Goal: Task Accomplishment & Management: Complete application form

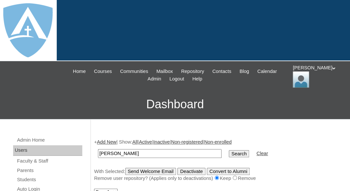
type input "[PERSON_NAME]"
click at [229, 150] on input "Search" at bounding box center [239, 153] width 20 height 7
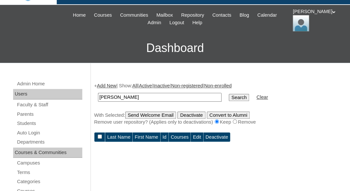
drag, startPoint x: 115, startPoint y: 97, endPoint x: 75, endPoint y: 92, distance: 40.2
click at [98, 93] on input "Villegas" at bounding box center [160, 97] width 124 height 9
type input "[PERSON_NAME]"
click at [229, 94] on input "Search" at bounding box center [239, 97] width 20 height 7
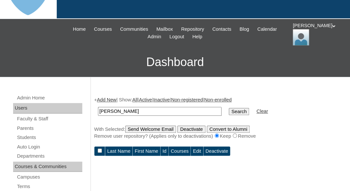
scroll to position [70, 0]
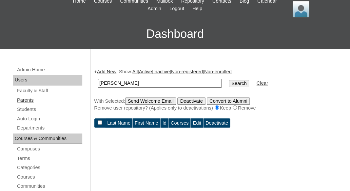
click at [29, 98] on link "Parents" at bounding box center [49, 100] width 66 height 8
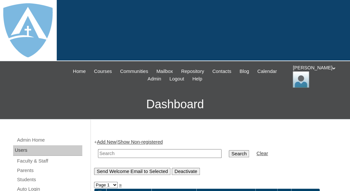
click at [108, 141] on link "Add New" at bounding box center [106, 142] width 19 height 5
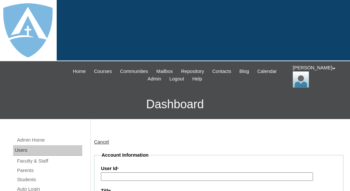
type input "tlambert"
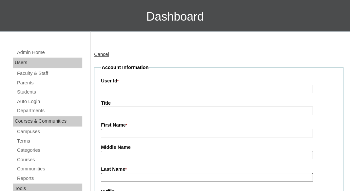
scroll to position [149, 0]
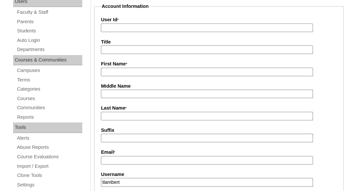
click at [115, 71] on input "First Name *" at bounding box center [207, 72] width 212 height 9
paste input "Yelisa Villegas"
drag, startPoint x: 118, startPoint y: 69, endPoint x: 148, endPoint y: 70, distance: 30.9
click at [148, 70] on input "Yelisa Villegas" at bounding box center [207, 72] width 212 height 9
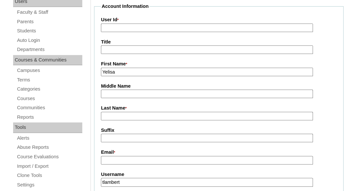
type input "Yelisa"
click at [128, 113] on input "Last Name *" at bounding box center [207, 116] width 212 height 9
paste input "Villegas"
type input "[PERSON_NAME]"
click at [126, 138] on input "Suffix" at bounding box center [207, 138] width 212 height 9
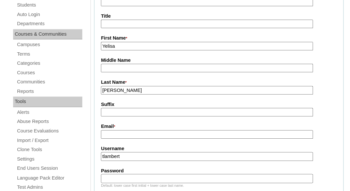
scroll to position [180, 0]
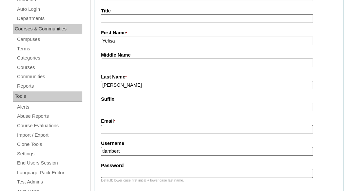
click at [133, 152] on input "tlambert" at bounding box center [207, 151] width 212 height 9
click at [134, 132] on input "Email *" at bounding box center [207, 129] width 212 height 9
paste input "yelisav89@icloud.com"
type input "yelisav89@icloud.com"
click at [141, 149] on input "tlambert" at bounding box center [207, 151] width 212 height 9
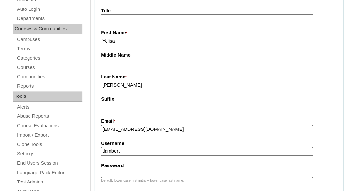
click at [141, 149] on input "tlambert" at bounding box center [207, 151] width 212 height 9
paste input "yelisav89@icloud.com"
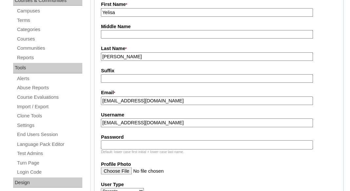
scroll to position [211, 0]
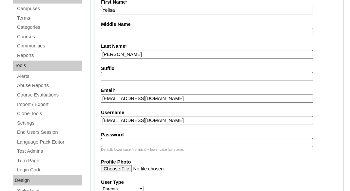
type input "yelisav89@icloud.com"
click at [140, 143] on input "Password" at bounding box center [207, 142] width 212 height 9
paste input "yelisav89@icloud.com"
type input "yelisav89@icloud.com"
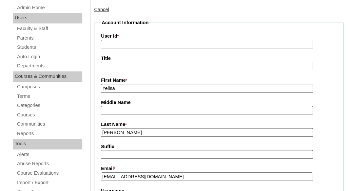
scroll to position [96, 0]
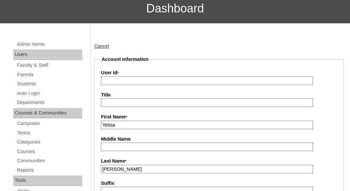
click at [178, 79] on input "User Id *" at bounding box center [207, 81] width 212 height 9
paste input "a2BVT000000sPFx2AM"
type input "a2BVT000000sPFx2AM"
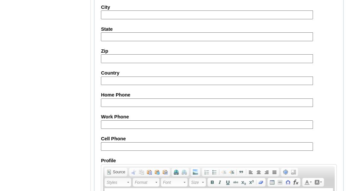
scroll to position [740, 0]
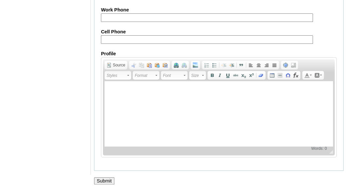
click at [100, 181] on input "Submit" at bounding box center [104, 181] width 20 height 7
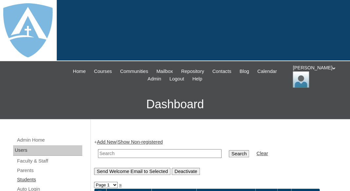
click at [29, 178] on link "Students" at bounding box center [49, 180] width 66 height 8
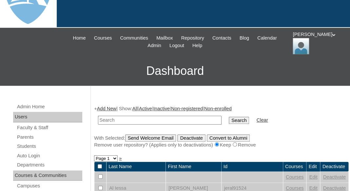
scroll to position [46, 0]
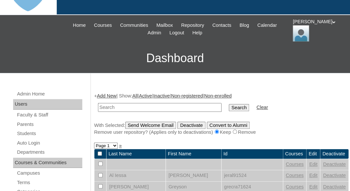
click at [109, 93] on link "Add New" at bounding box center [106, 95] width 19 height 5
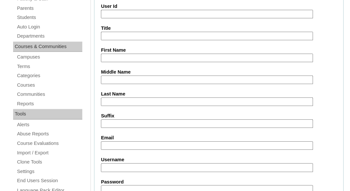
scroll to position [177, 0]
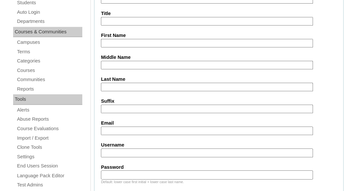
click at [119, 39] on input "First Name" at bounding box center [207, 43] width 212 height 9
paste input "Charlotte Villegas"
drag, startPoint x: 127, startPoint y: 42, endPoint x: 168, endPoint y: 43, distance: 41.3
click at [168, 43] on input "Charlotte Villegas" at bounding box center [207, 43] width 212 height 9
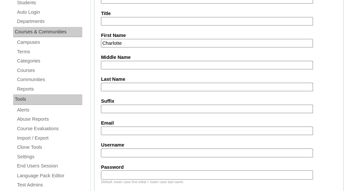
type input "Charlotte"
click at [129, 85] on input "Last Name" at bounding box center [207, 87] width 212 height 9
paste input "Villegas"
type input "Villegas"
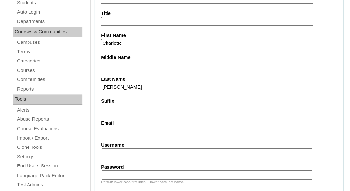
click at [131, 107] on input "Suffix" at bounding box center [207, 109] width 212 height 9
click at [107, 127] on input "Email" at bounding box center [207, 131] width 212 height 9
paste input "yelisav89@icloud.com"
type input "yelisav89@icloud.com"
click at [107, 154] on input "Username" at bounding box center [207, 153] width 212 height 9
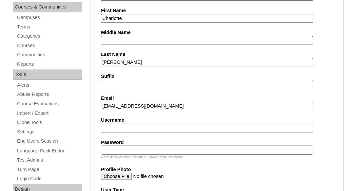
scroll to position [212, 0]
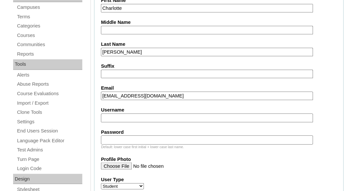
paste input "charlotte.villegas@enlightiumstudent.com"
type input "charlotte.villegas@enlightiumstudent.com"
click at [117, 138] on input "Password" at bounding box center [207, 140] width 212 height 9
paste input "charlotte.villegas@enlightiumstudent.com"
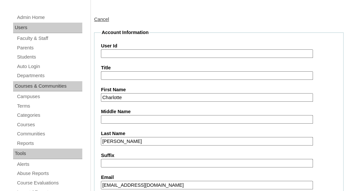
scroll to position [49, 0]
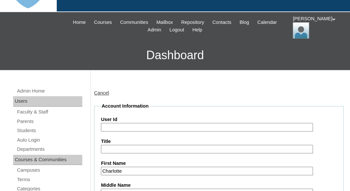
type input "charlotte.villegas@enlightiumstudent.com"
click at [113, 124] on input "User Id" at bounding box center [207, 127] width 212 height 9
paste input "charlotte.villegas@enlightiumstudent.com"
type input "26charlotte.villegas@enlightiumstudent.com"
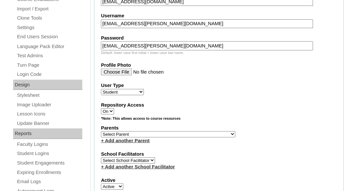
scroll to position [307, 0]
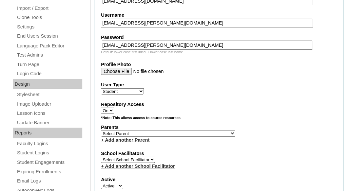
click at [101, 130] on select "Select Parent Abbas, Tahani Garcia, Rosa Kaneko, Chad Labourdette, Jessica Nich…" at bounding box center [168, 133] width 134 height 6
select select "101527"
click option "Villegas, Yelisa" at bounding box center [0, 0] width 0 height 0
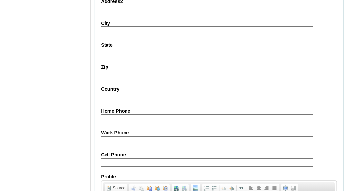
scroll to position [858, 0]
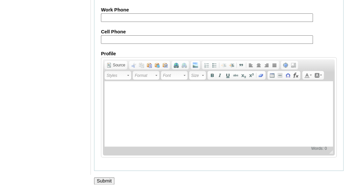
click at [103, 178] on input "Submit" at bounding box center [104, 181] width 20 height 7
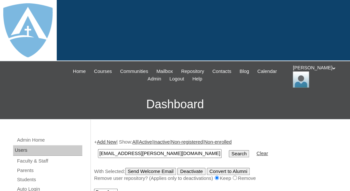
type input "charlotte.villegas@enlightiumstudent.com"
click at [229, 150] on input "Search" at bounding box center [239, 153] width 20 height 7
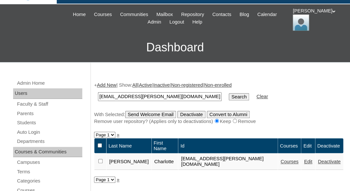
scroll to position [116, 0]
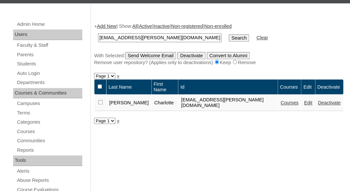
click at [281, 100] on link "Courses" at bounding box center [290, 102] width 18 height 5
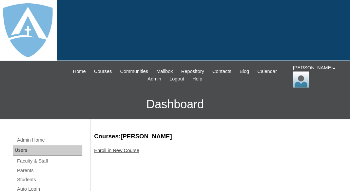
scroll to position [20, 0]
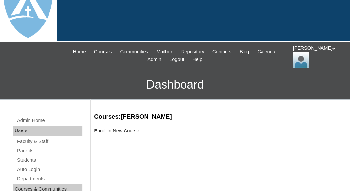
click at [117, 131] on link "Enroll in New Course" at bounding box center [116, 130] width 45 height 5
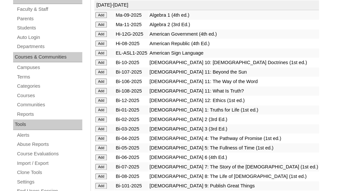
scroll to position [173, 0]
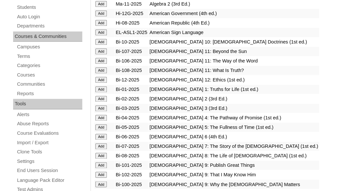
click at [100, 100] on input "Add" at bounding box center [100, 99] width 11 height 6
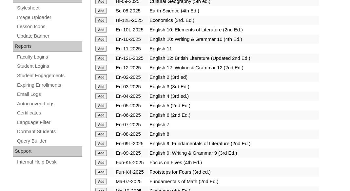
scroll to position [403, 0]
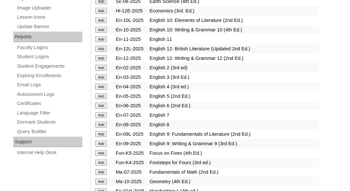
click at [101, 71] on input "Add" at bounding box center [100, 68] width 11 height 6
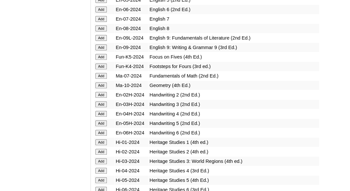
scroll to position [1519, 0]
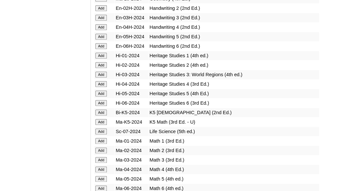
click at [103, 11] on input "Add" at bounding box center [100, 8] width 11 height 6
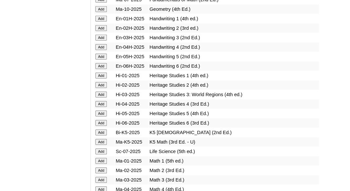
scroll to position [577, 0]
click at [99, 88] on input "Add" at bounding box center [100, 85] width 11 height 6
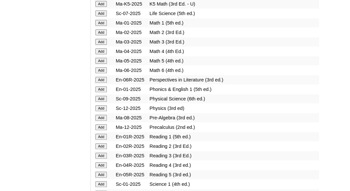
scroll to position [722, 0]
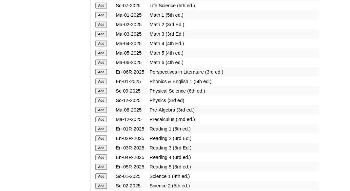
click at [103, 28] on input "Add" at bounding box center [100, 25] width 11 height 6
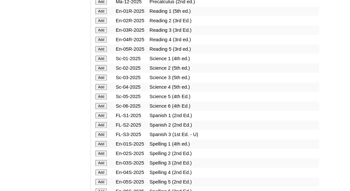
scroll to position [825, 0]
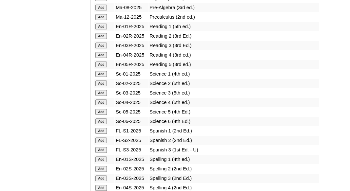
click at [103, 39] on input "Add" at bounding box center [100, 36] width 11 height 6
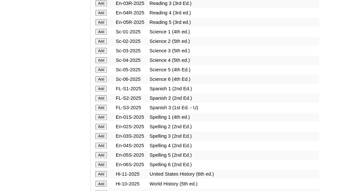
scroll to position [887, 0]
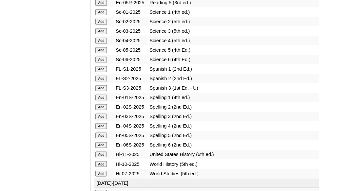
click at [101, 25] on input "Add" at bounding box center [100, 22] width 11 height 6
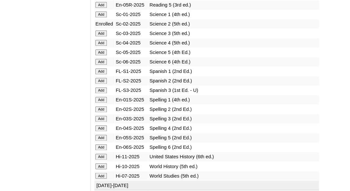
scroll to position [891, 0]
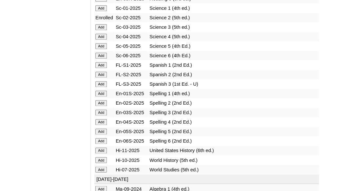
click at [99, 106] on input "Add" at bounding box center [100, 103] width 11 height 6
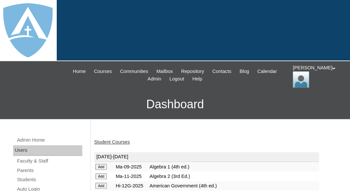
click at [116, 141] on link "Student Courses" at bounding box center [112, 142] width 36 height 5
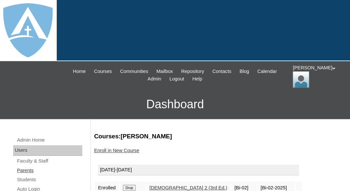
click at [25, 169] on link "Parents" at bounding box center [49, 171] width 66 height 8
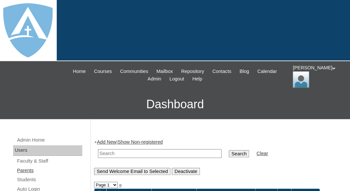
click at [34, 171] on link "Parents" at bounding box center [49, 171] width 66 height 8
click at [23, 171] on link "Parents" at bounding box center [49, 171] width 66 height 8
click at [109, 153] on input "text" at bounding box center [160, 153] width 124 height 9
paste input "[EMAIL_ADDRESS][DOMAIN_NAME]"
type input "[EMAIL_ADDRESS][DOMAIN_NAME]"
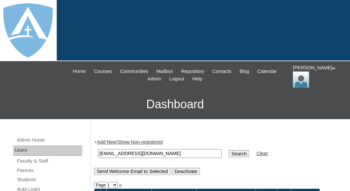
click at [229, 150] on input "Search" at bounding box center [239, 153] width 20 height 7
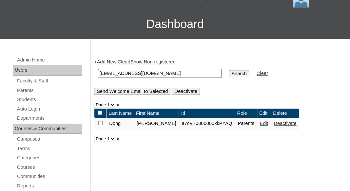
scroll to position [93, 0]
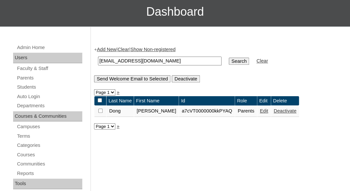
click at [260, 112] on link "Edit" at bounding box center [264, 110] width 8 height 5
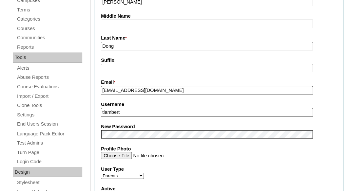
click at [166, 110] on input "tlambert" at bounding box center [207, 112] width 212 height 9
paste input "blaisekailua@gmail.com"
type input "blaisekailua@gmail.com"
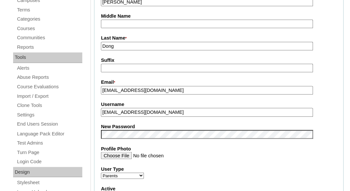
click at [161, 124] on label "New Password" at bounding box center [219, 127] width 236 height 7
click at [163, 118] on fieldset "Account Information User Id * a7cVT0000000kkPYAQ Title First Name * Deena Middl…" at bounding box center [218, 129] width 249 height 392
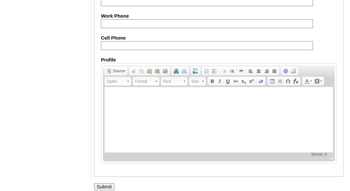
scroll to position [715, 0]
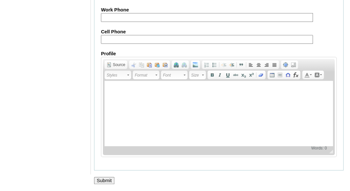
click at [99, 179] on input "Submit" at bounding box center [104, 180] width 20 height 7
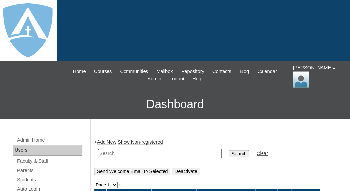
click at [128, 151] on input "text" at bounding box center [160, 153] width 124 height 9
paste input "hartwell1025@gmail.com"
type input "hartwell1025@gmail.com"
click at [229, 150] on input "Search" at bounding box center [239, 153] width 20 height 7
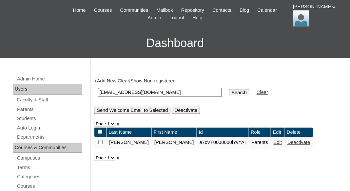
scroll to position [57, 0]
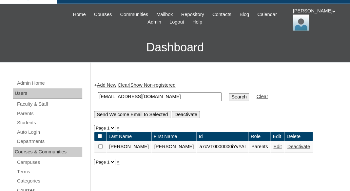
click at [273, 146] on link "Edit" at bounding box center [277, 146] width 8 height 5
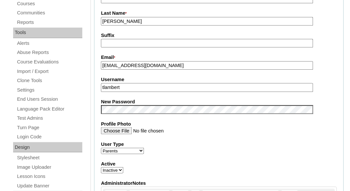
scroll to position [242, 0]
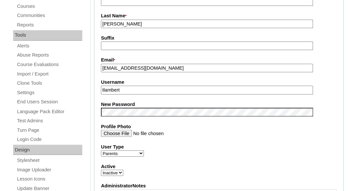
click at [146, 89] on input "tlambert" at bounding box center [207, 90] width 212 height 9
paste input "hartwell1025@gmail.com"
type input "hartwell1025@gmail.com"
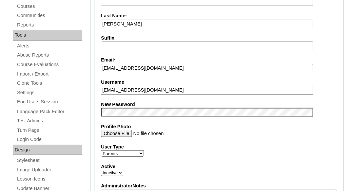
click at [142, 98] on fieldset "Account Information User Id * a7cVT0000000iYvYAI Title First Name * Keith Middl…" at bounding box center [218, 107] width 249 height 392
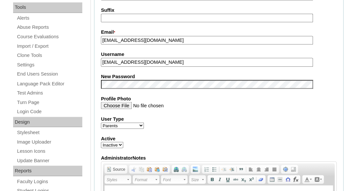
scroll to position [294, 0]
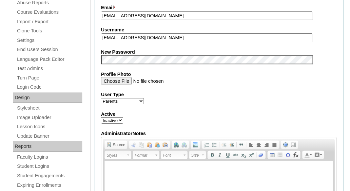
select select "1"
click option "Active" at bounding box center [0, 0] width 0 height 0
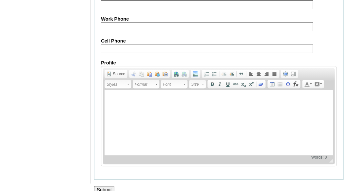
scroll to position [715, 0]
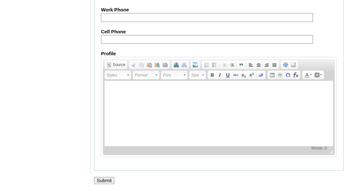
click at [107, 177] on input "Submit" at bounding box center [104, 180] width 20 height 7
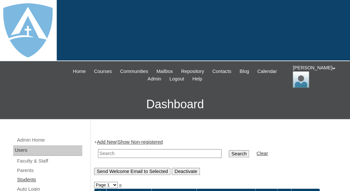
click at [23, 177] on link "Students" at bounding box center [49, 180] width 66 height 8
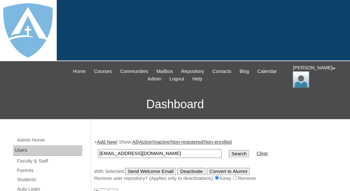
type input "[EMAIL_ADDRESS][DOMAIN_NAME]"
click at [229, 150] on input "Search" at bounding box center [239, 153] width 20 height 7
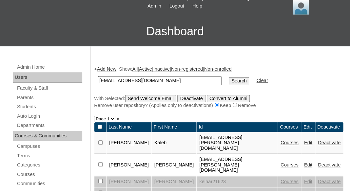
scroll to position [75, 0]
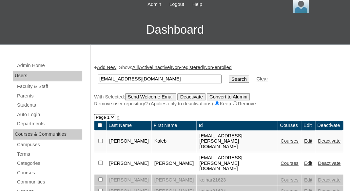
click at [164, 76] on input "[EMAIL_ADDRESS][DOMAIN_NAME]" at bounding box center [160, 79] width 124 height 9
click at [164, 76] on input "hartwell1025@gmail.com" at bounding box center [160, 79] width 124 height 9
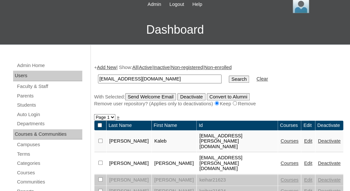
paste input "Mya Puckett"
drag, startPoint x: 111, startPoint y: 76, endPoint x: 92, endPoint y: 74, distance: 18.9
click at [98, 75] on input "Mya Puckett" at bounding box center [160, 79] width 124 height 9
type input "[PERSON_NAME]"
click at [229, 76] on input "Search" at bounding box center [239, 79] width 20 height 7
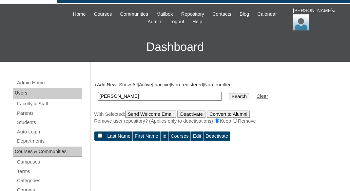
scroll to position [94, 0]
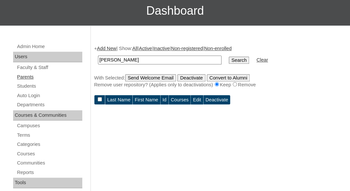
click at [24, 76] on link "Parents" at bounding box center [49, 77] width 66 height 8
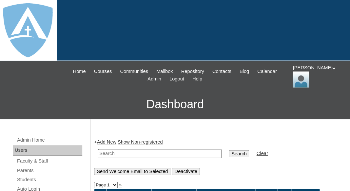
click at [108, 143] on link "Add New" at bounding box center [106, 142] width 19 height 5
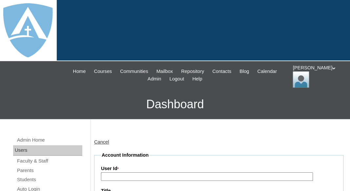
type input "tlambert"
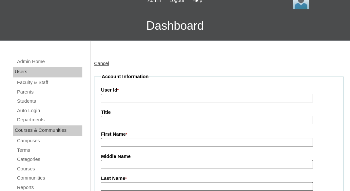
scroll to position [92, 0]
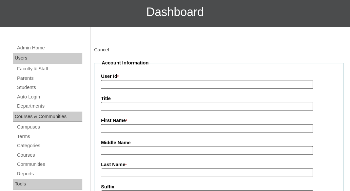
click at [125, 125] on input "First Name *" at bounding box center [207, 129] width 212 height 9
paste input "Mya Puckett"
drag, startPoint x: 114, startPoint y: 127, endPoint x: 154, endPoint y: 126, distance: 40.0
click at [154, 126] on input "Mya Puckett" at bounding box center [207, 129] width 212 height 9
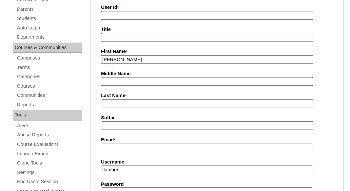
scroll to position [163, 0]
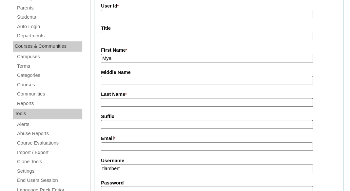
type input "Mya"
click at [109, 105] on input "Last Name *" at bounding box center [207, 102] width 212 height 9
paste input "[PERSON_NAME]"
type input "[PERSON_NAME]"
click at [110, 116] on label "Suffix" at bounding box center [219, 116] width 236 height 7
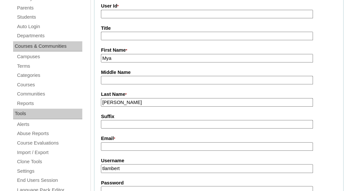
click at [110, 120] on input "Suffix" at bounding box center [207, 124] width 212 height 9
click at [130, 145] on input "Email *" at bounding box center [207, 147] width 212 height 9
paste input "prettypaidlala21@icloud.com"
type input "prettypaidlala21@icloud.com"
click at [133, 166] on input "tlambert" at bounding box center [207, 169] width 212 height 9
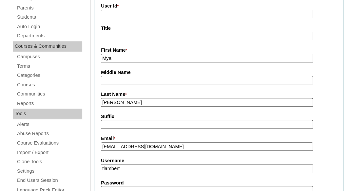
scroll to position [173, 0]
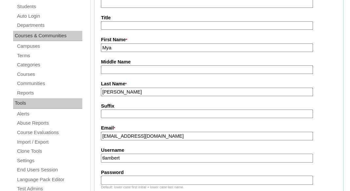
click at [133, 166] on fieldset "Account Information User Id * Title First Name * Mya Middle Name Last Name * Pu…" at bounding box center [218, 187] width 249 height 417
click at [131, 159] on input "tlambert" at bounding box center [207, 158] width 212 height 9
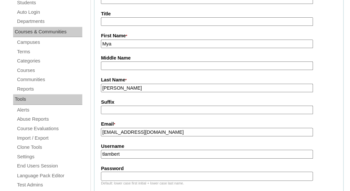
click at [130, 155] on input "tlambert" at bounding box center [207, 154] width 212 height 9
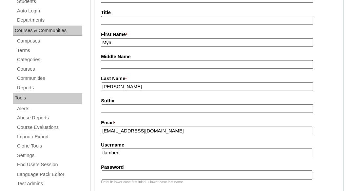
click at [130, 155] on input "tlambert" at bounding box center [207, 153] width 212 height 9
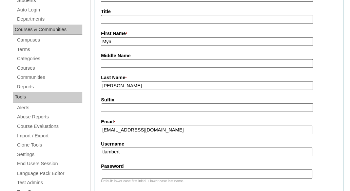
paste input "prettypaidlala21@icloud.com"
type input "prettypaidlala21@icloud.com"
click at [137, 139] on fieldset "Account Information User Id * Title First Name * Mya Middle Name Last Name * Pu…" at bounding box center [218, 180] width 249 height 417
click at [136, 172] on input "Password" at bounding box center [207, 174] width 212 height 9
paste input "prettypaidlala21@icloud.com"
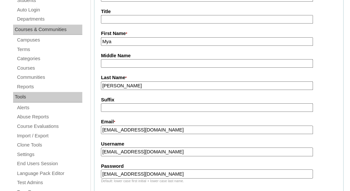
type input "prettypaidlala21@icloud.com"
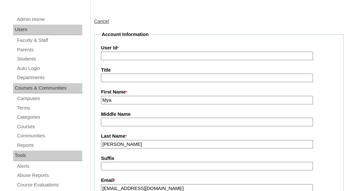
scroll to position [95, 0]
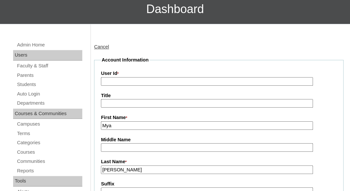
click at [132, 79] on input "User Id *" at bounding box center [207, 81] width 212 height 9
paste input "a7cVT0000000oWHYAY"
type input "a7cVT0000000oWHYAY"
click at [154, 70] on label "User Id *" at bounding box center [219, 73] width 236 height 7
click at [154, 77] on input "a7cVT0000000oWHYAY" at bounding box center [207, 81] width 212 height 9
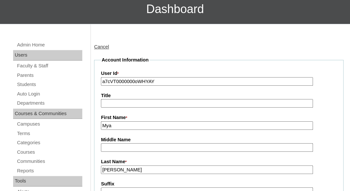
click at [188, 77] on input "a7cVT0000000oWHYAY" at bounding box center [207, 81] width 212 height 9
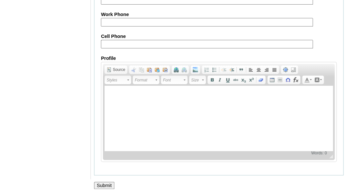
scroll to position [740, 0]
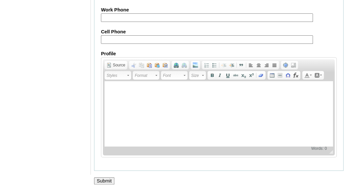
click at [103, 181] on input "Submit" at bounding box center [104, 181] width 20 height 7
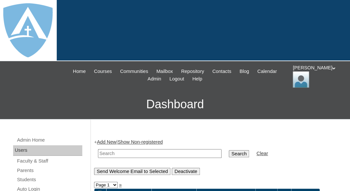
click at [123, 147] on td at bounding box center [160, 153] width 130 height 15
click at [121, 150] on input "text" at bounding box center [160, 153] width 124 height 9
paste input "a7cVT0000000oWHYAY"
type input "a7cVT0000000oWHYAY"
click at [229, 150] on input "Search" at bounding box center [239, 153] width 20 height 7
